Goal: Obtain resource: Obtain resource

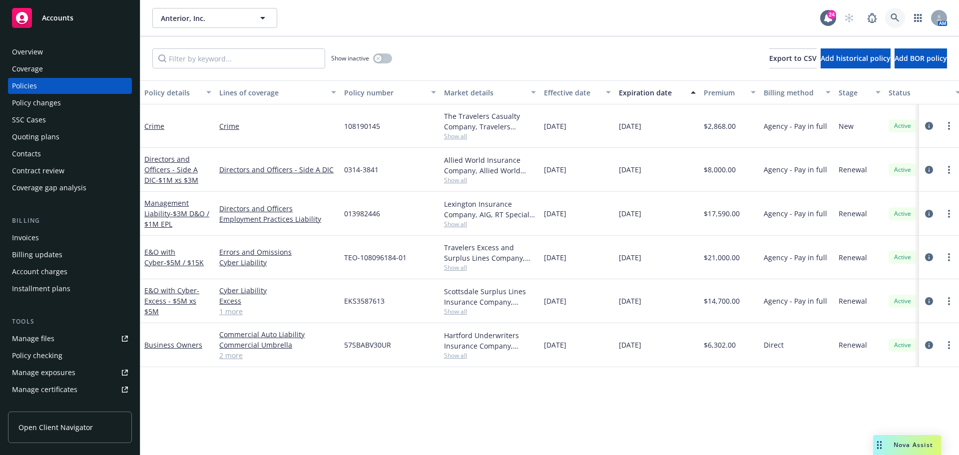
click at [889, 24] on link at bounding box center [895, 18] width 20 height 20
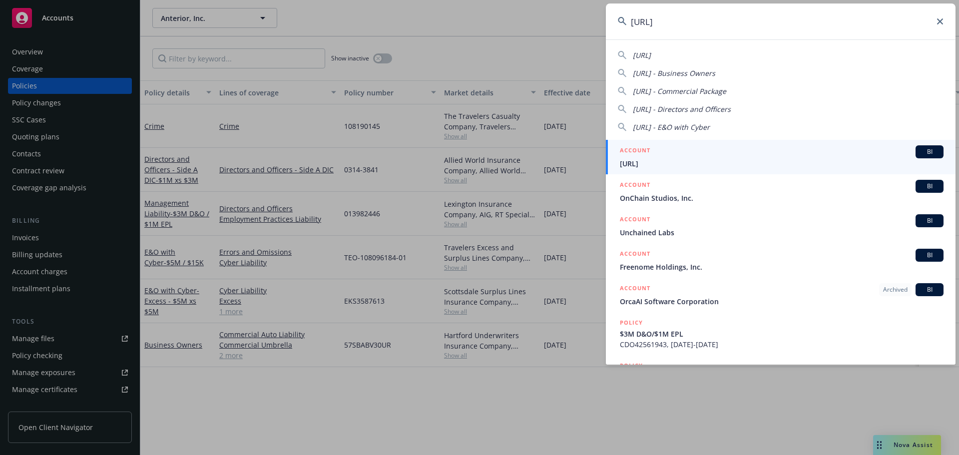
type input "[URL]"
click at [743, 155] on div "ACCOUNT BI" at bounding box center [782, 151] width 324 height 13
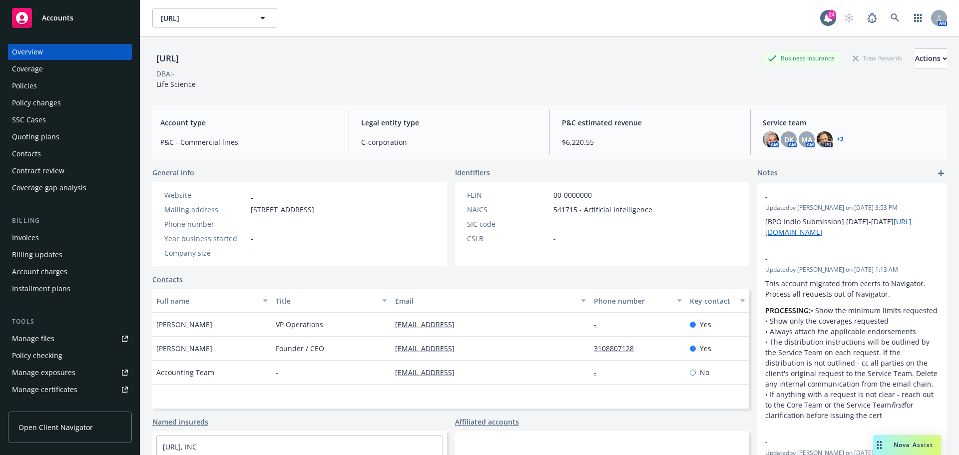
click at [61, 136] on div "Quoting plans" at bounding box center [70, 137] width 116 height 16
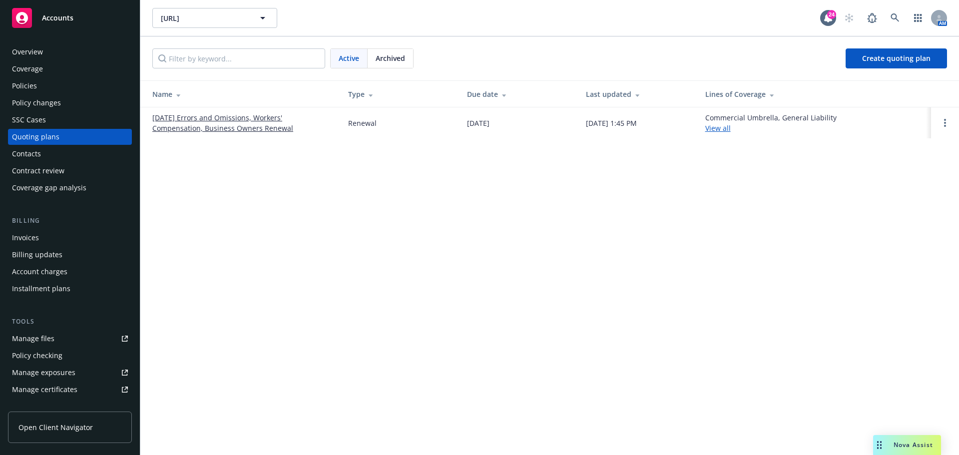
click at [41, 89] on div "Policies" at bounding box center [70, 86] width 116 height 16
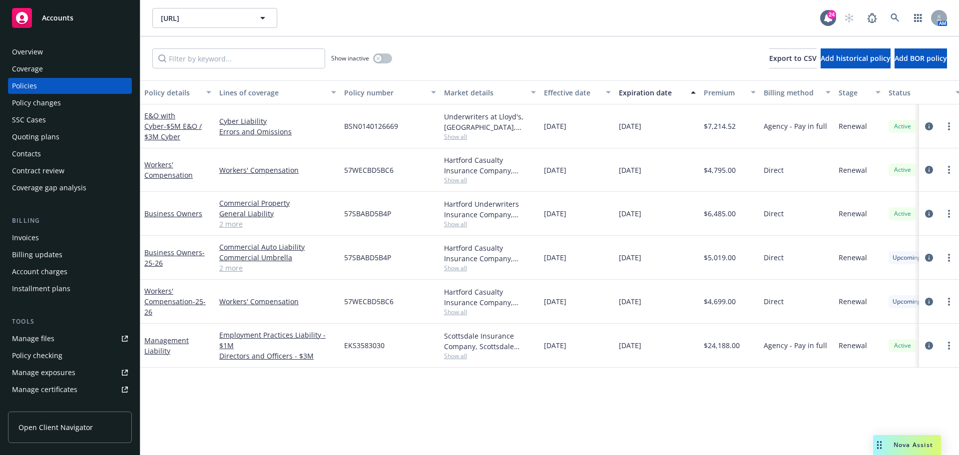
click at [67, 334] on link "Manage files" at bounding box center [70, 339] width 124 height 16
